Goal: Transaction & Acquisition: Purchase product/service

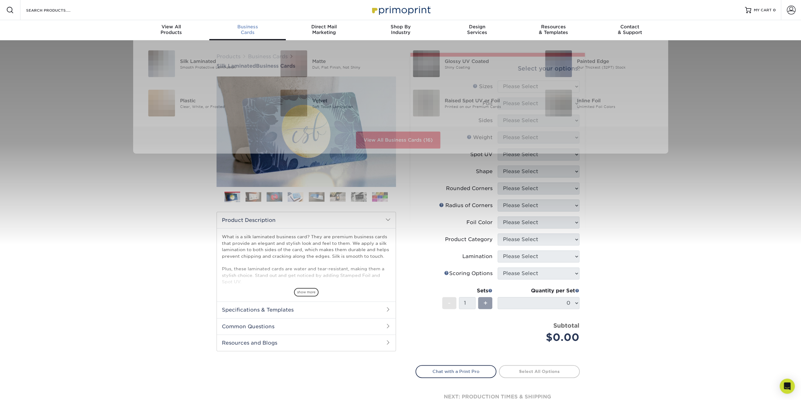
click at [248, 25] on span "Business" at bounding box center [247, 27] width 76 height 6
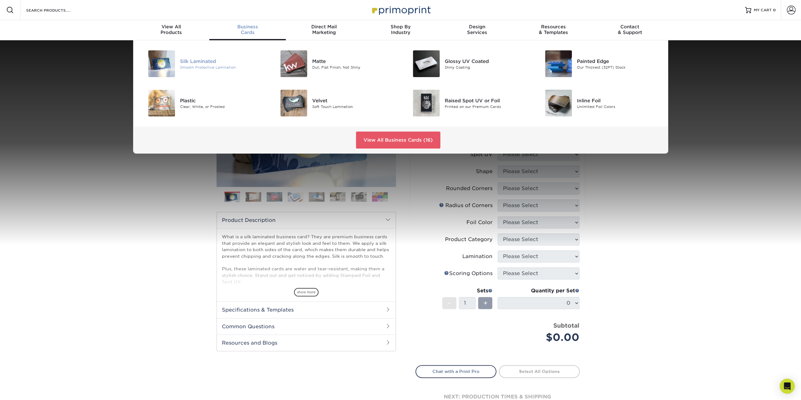
click at [223, 59] on div "Silk Laminated" at bounding box center [221, 61] width 83 height 7
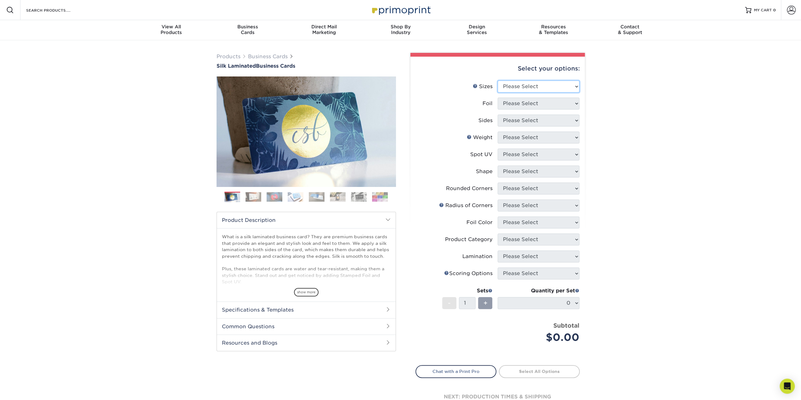
click at [574, 86] on select "Please Select 1.5" x 3.5" - Mini 1.75" x 3.5" - Mini 2" x 2" - Square 2" x 3" -…" at bounding box center [539, 87] width 82 height 12
click at [574, 85] on select "Please Select 1.5" x 3.5" - Mini 1.75" x 3.5" - Mini 2" x 2" - Square 2" x 3" -…" at bounding box center [539, 87] width 82 height 12
